Goal: Find specific page/section: Find specific page/section

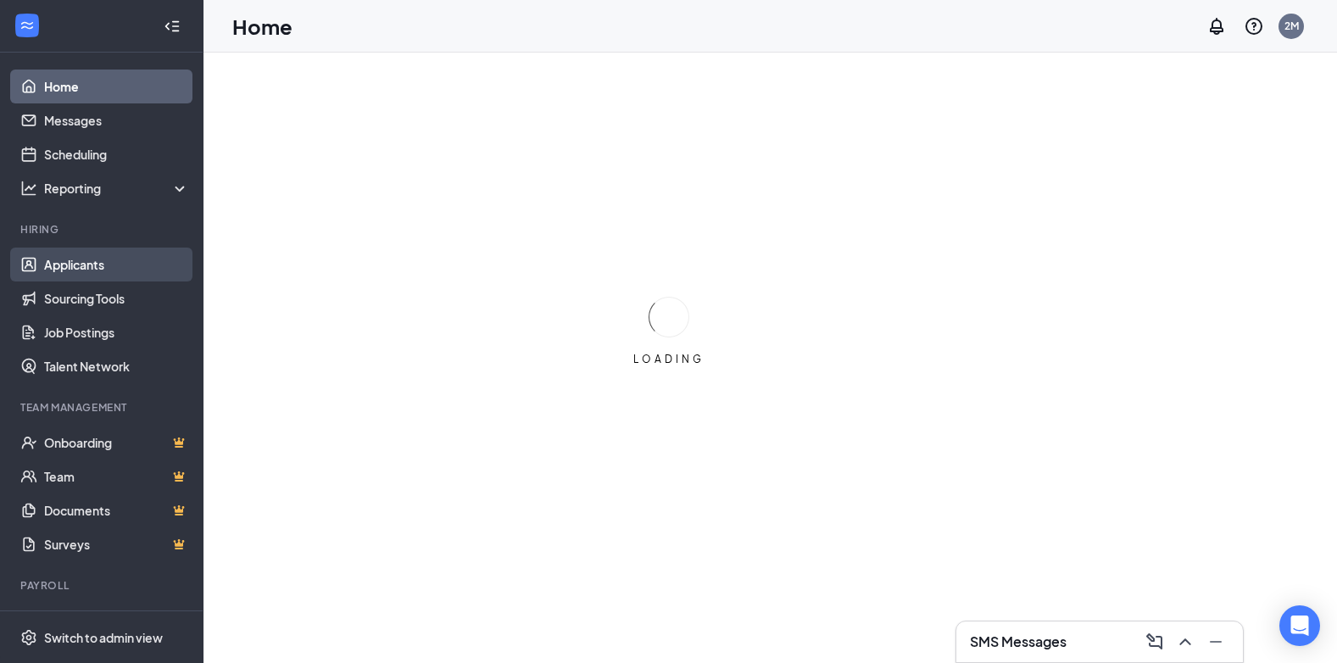
click at [74, 273] on link "Applicants" at bounding box center [116, 265] width 145 height 34
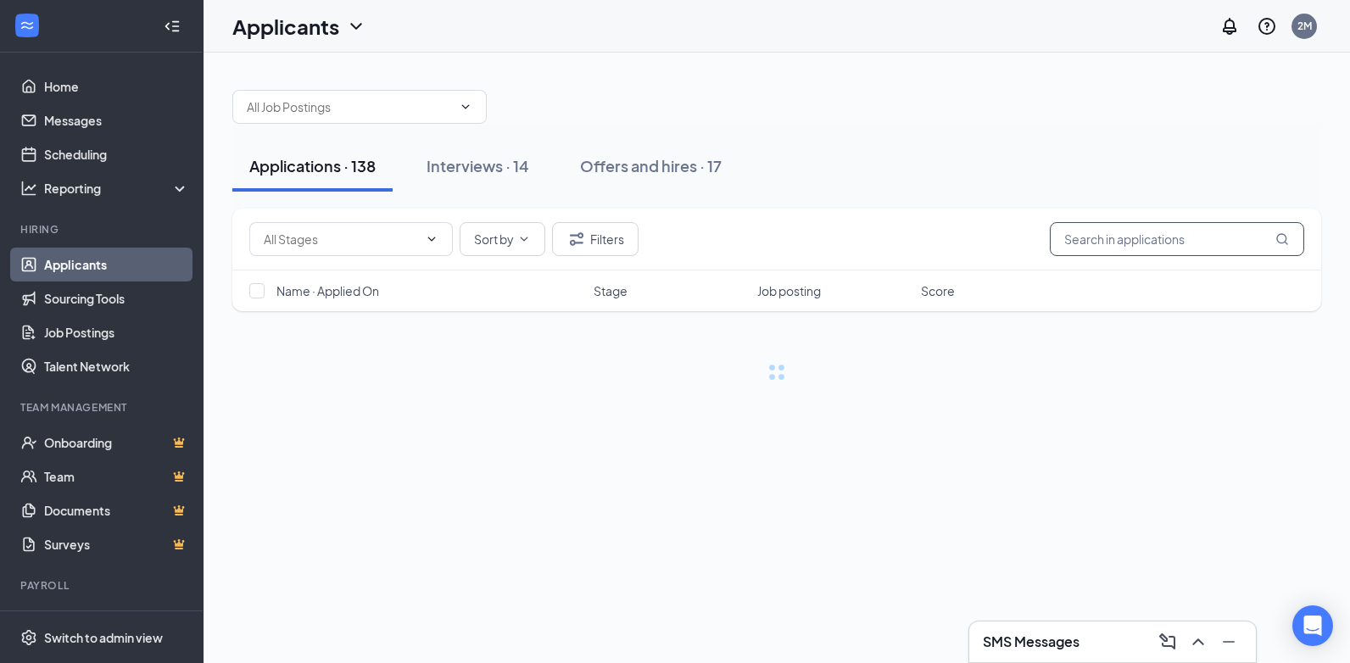
click at [1119, 246] on input "text" at bounding box center [1177, 239] width 254 height 34
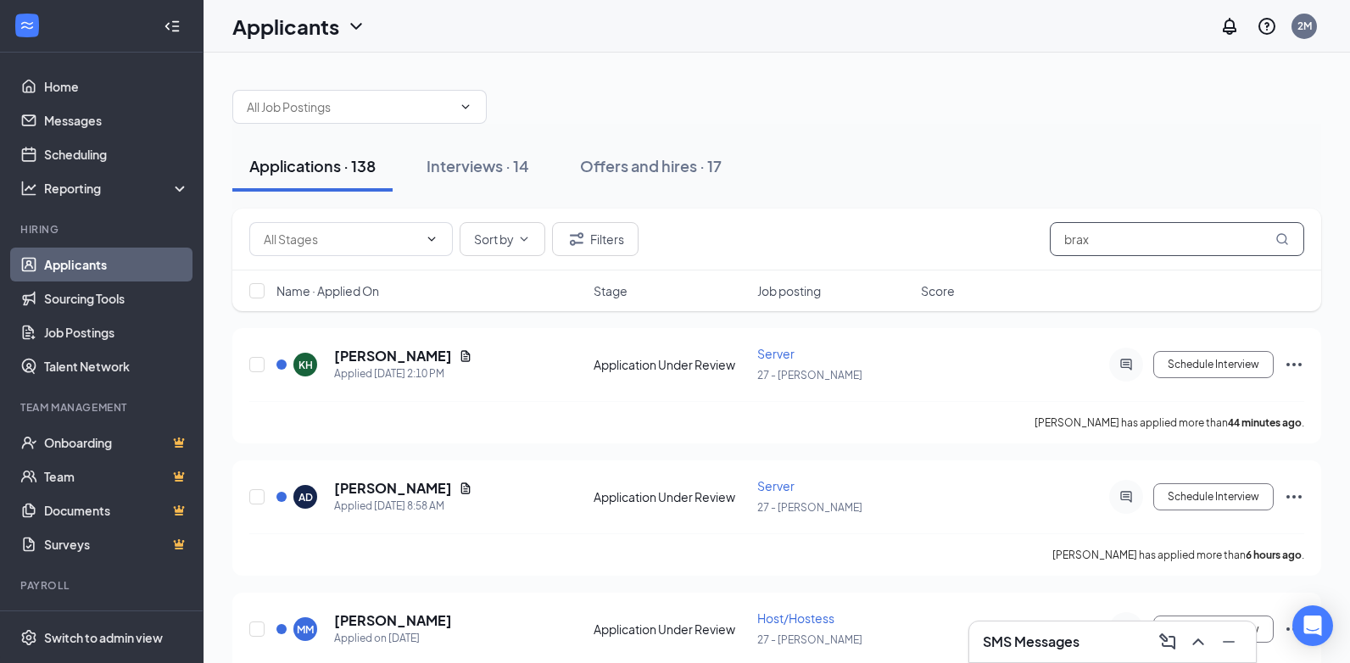
type input "braxt"
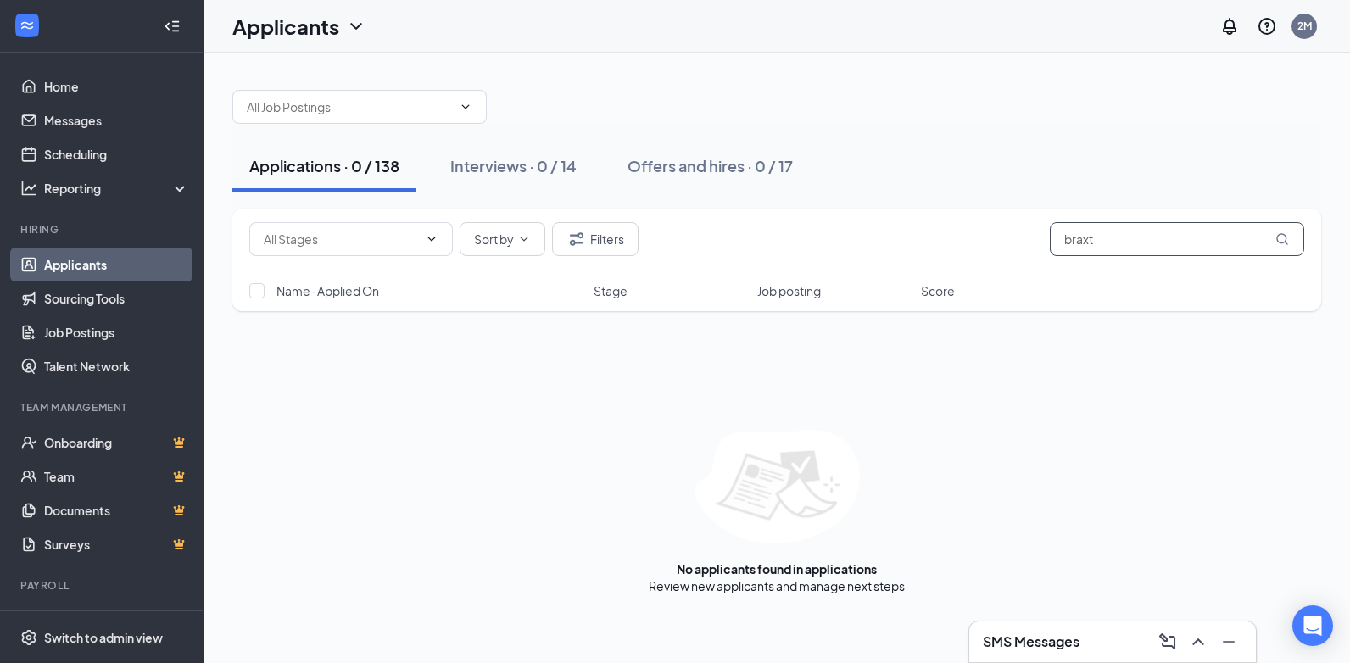
drag, startPoint x: 1119, startPoint y: 246, endPoint x: 1025, endPoint y: 265, distance: 95.3
click at [1025, 265] on div "Sort by Filters braxt" at bounding box center [776, 240] width 1089 height 62
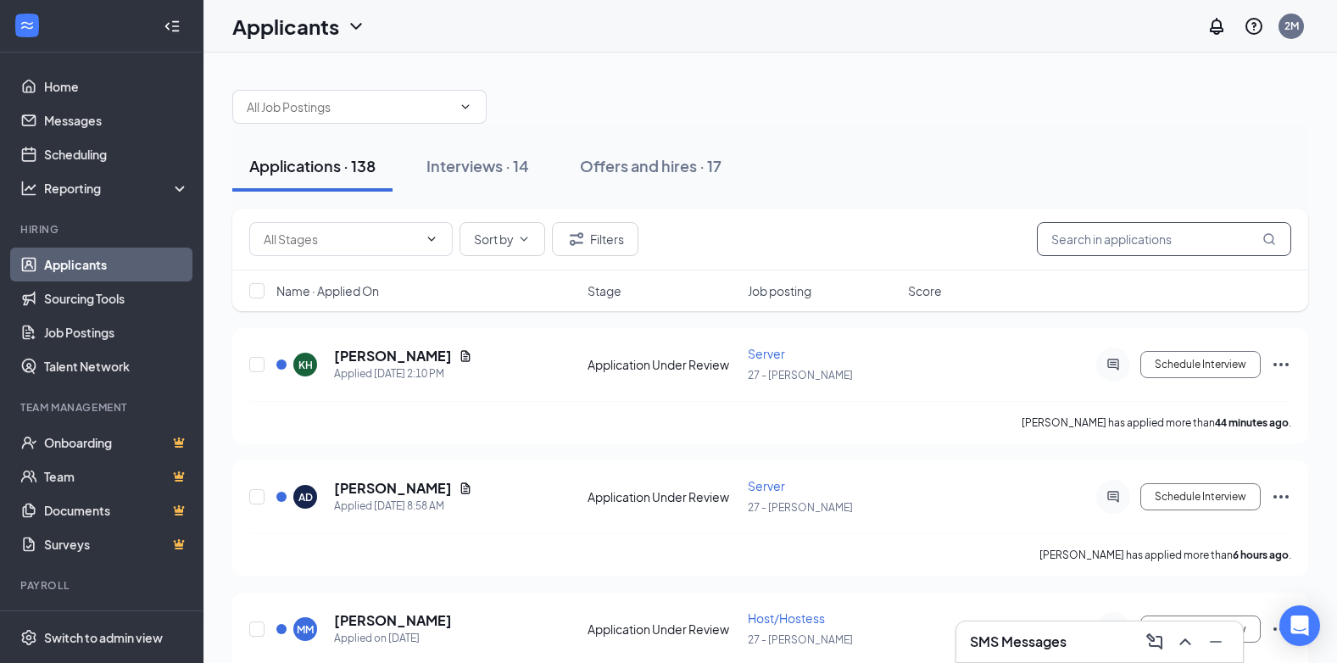
click at [1086, 244] on input "text" at bounding box center [1164, 239] width 254 height 34
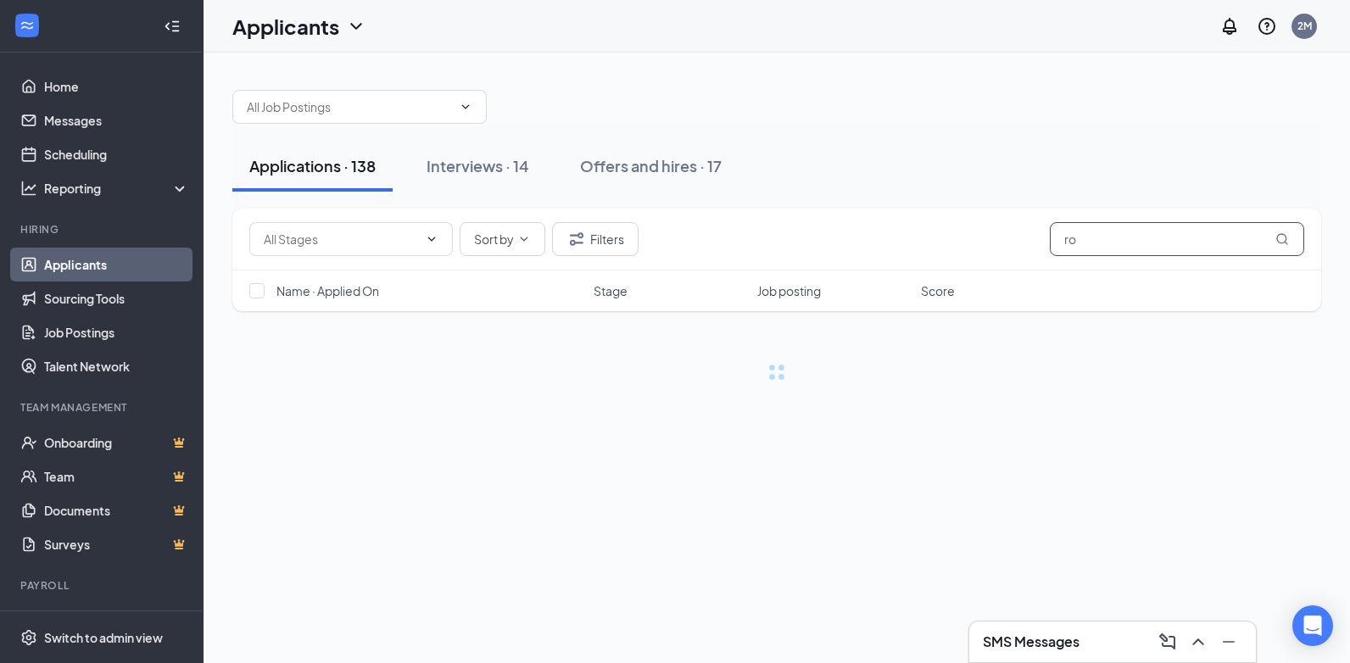
type input "rob"
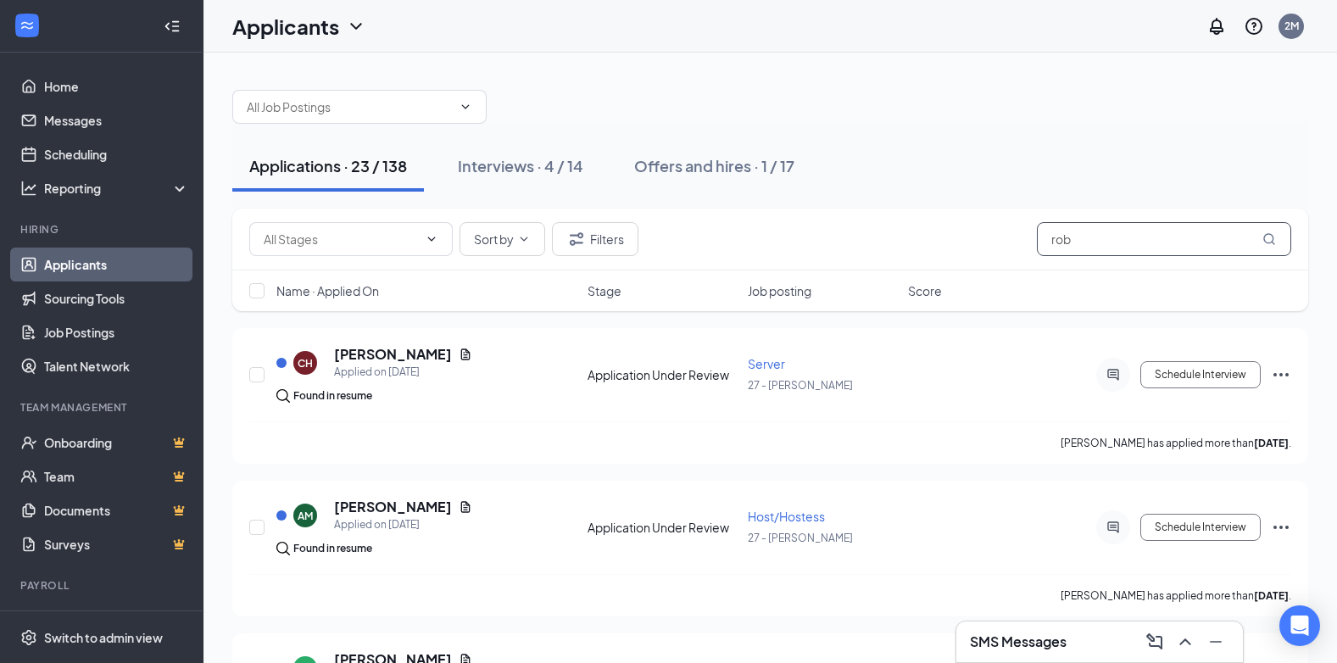
drag, startPoint x: 1087, startPoint y: 243, endPoint x: 991, endPoint y: 246, distance: 96.7
click at [991, 246] on div "Sort by Filters rob" at bounding box center [770, 239] width 1042 height 34
